Goal: Information Seeking & Learning: Check status

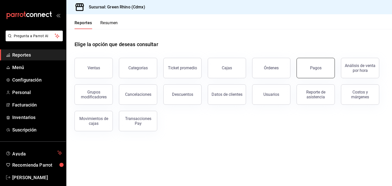
click at [332, 66] on button "Pagos" at bounding box center [315, 68] width 38 height 20
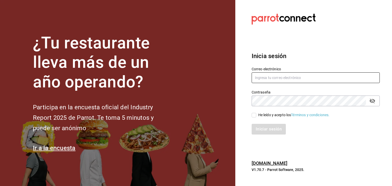
type input "roberto@greenrhino.mx"
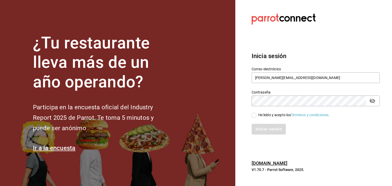
click at [254, 114] on input "He leído y acepto los Términos y condiciones." at bounding box center [253, 115] width 5 height 5
checkbox input "true"
click at [259, 126] on button "Iniciar sesión" at bounding box center [268, 129] width 35 height 11
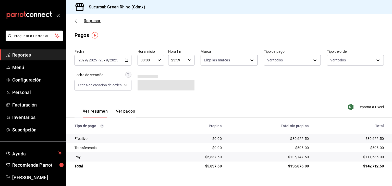
click at [76, 21] on icon "button" at bounding box center [76, 21] width 5 height 5
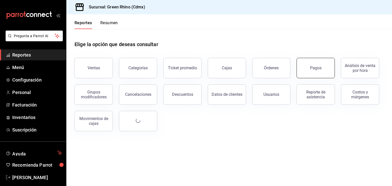
click at [307, 65] on button "Pagos" at bounding box center [315, 68] width 38 height 20
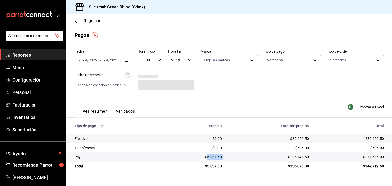
drag, startPoint x: 232, startPoint y: 158, endPoint x: 208, endPoint y: 158, distance: 24.2
click at [208, 158] on tr "Pay $5,837.50 $105,747.50 $111,585.00" at bounding box center [228, 156] width 325 height 9
copy div "5,837.50"
click at [292, 139] on td "$30,622.50" at bounding box center [269, 138] width 87 height 9
copy div "30,622.50"
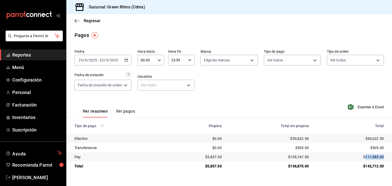
drag, startPoint x: 374, startPoint y: 158, endPoint x: 365, endPoint y: 158, distance: 9.2
click at [365, 158] on td "$111,585.00" at bounding box center [352, 156] width 79 height 9
copy div "111,585.00"
click at [94, 21] on span "Regresar" at bounding box center [92, 20] width 17 height 5
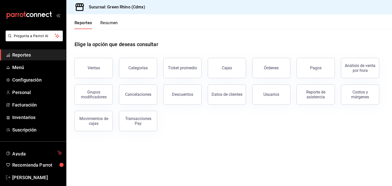
click at [110, 27] on button "Resumen" at bounding box center [109, 24] width 18 height 9
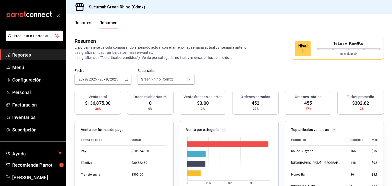
click at [331, 51] on div "En evaluación" at bounding box center [348, 53] width 64 height 6
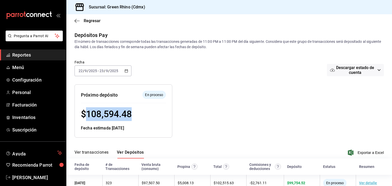
drag, startPoint x: 145, startPoint y: 117, endPoint x: 88, endPoint y: 114, distance: 57.2
click at [88, 114] on div "$ 108,594.48" at bounding box center [123, 114] width 85 height 14
copy span "108,594.48"
